Goal: Task Accomplishment & Management: Use online tool/utility

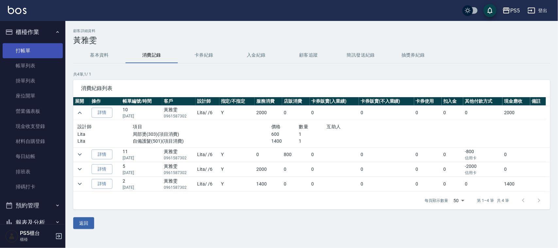
click at [27, 53] on link "打帳單" at bounding box center [33, 50] width 60 height 15
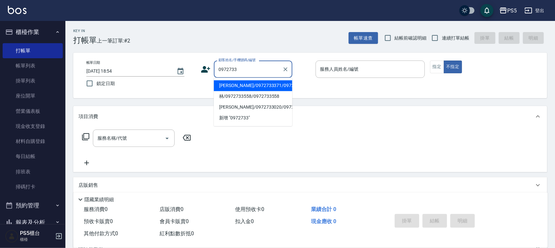
click at [236, 90] on li "[PERSON_NAME]/0972733371/0972733371" at bounding box center [253, 85] width 78 height 11
type input "[PERSON_NAME]/0972733371/0972733371"
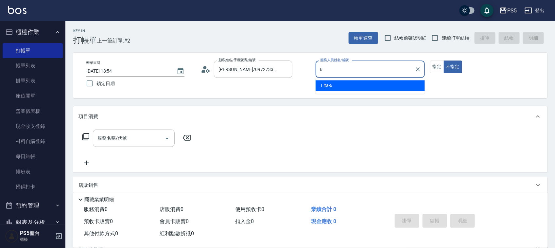
type input "Lita-6"
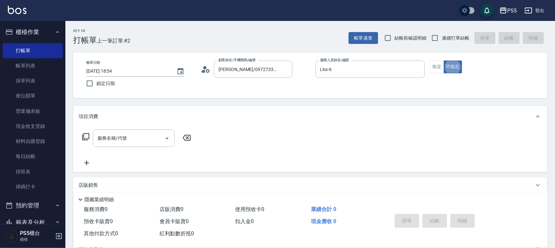
type button "false"
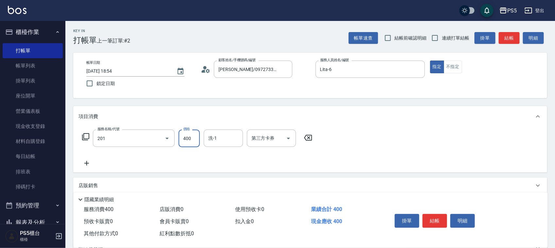
type input "洗剪400(201)"
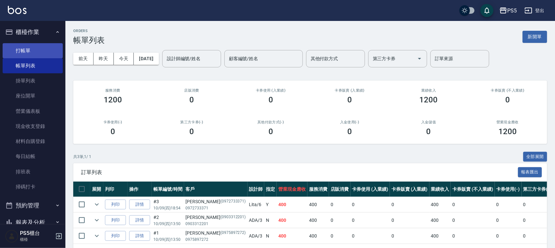
click at [34, 46] on link "打帳單" at bounding box center [33, 50] width 60 height 15
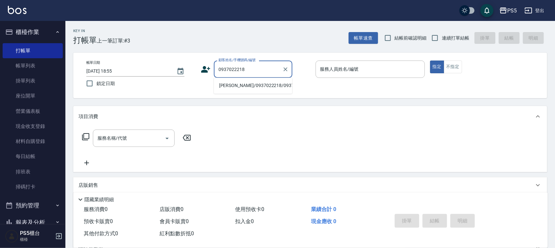
type input "[PERSON_NAME]/0937022218/0937022218"
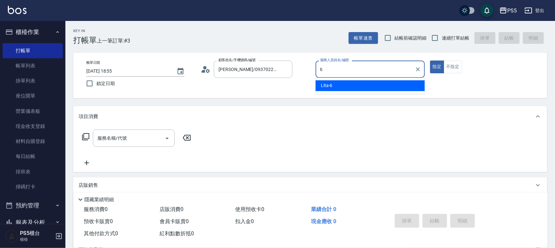
type input "Lita-6"
type button "true"
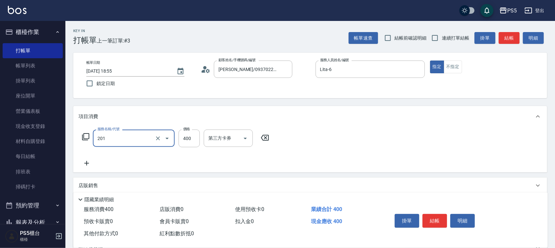
type input "洗剪400(201)"
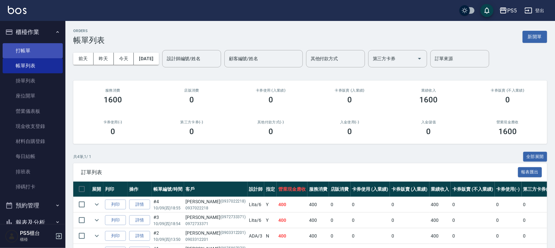
click at [44, 46] on link "打帳單" at bounding box center [33, 50] width 60 height 15
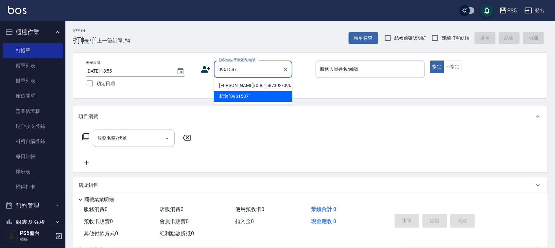
click at [245, 90] on li "[PERSON_NAME]/0961587302/0961587302" at bounding box center [253, 85] width 78 height 11
type input "[PERSON_NAME]/0961587302/0961587302"
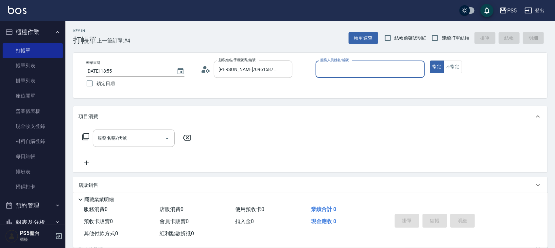
type input "Lita-6"
click at [430, 61] on button "指定" at bounding box center [437, 67] width 14 height 13
type button "true"
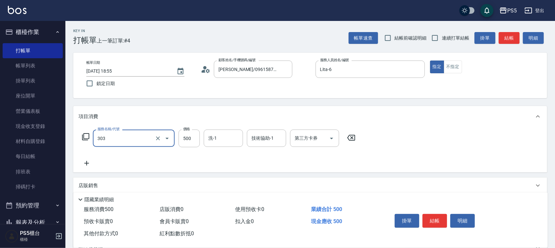
type input "局部燙(303)"
type input "600"
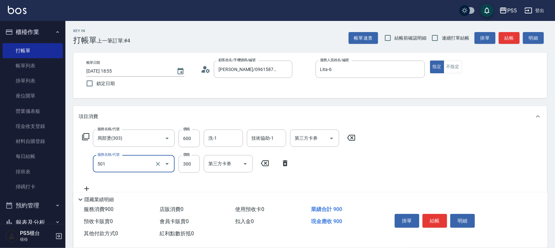
type input "自備護髮(501)"
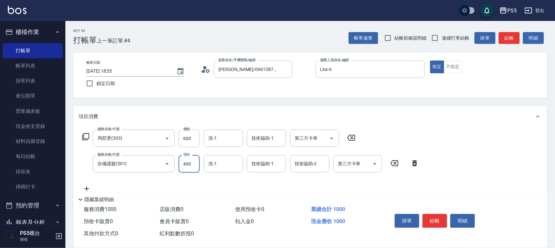
type input "1400"
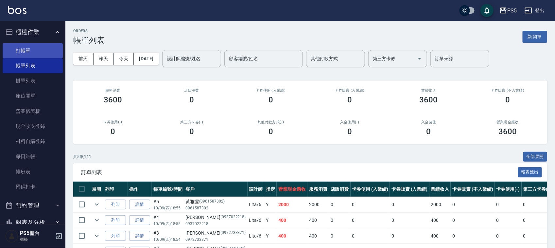
click at [35, 51] on link "打帳單" at bounding box center [33, 50] width 60 height 15
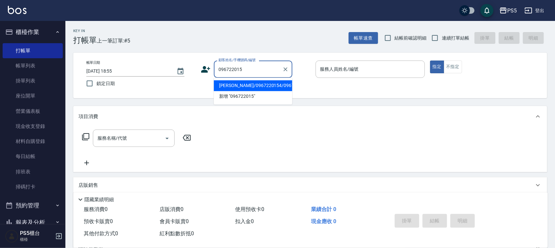
type input "0967220154"
